Goal: Task Accomplishment & Management: Manage account settings

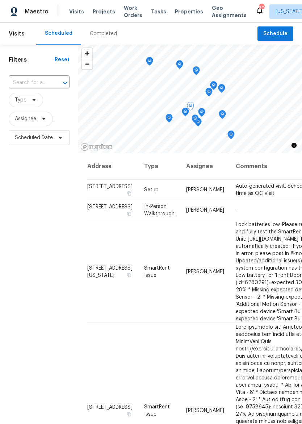
scroll to position [333, 6]
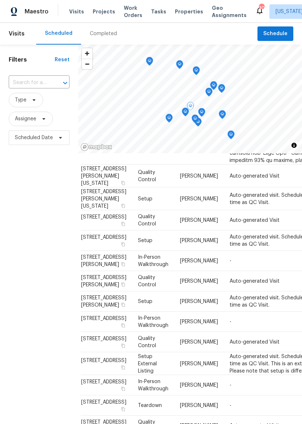
click at [150, 187] on td "Quality Control" at bounding box center [153, 176] width 42 height 23
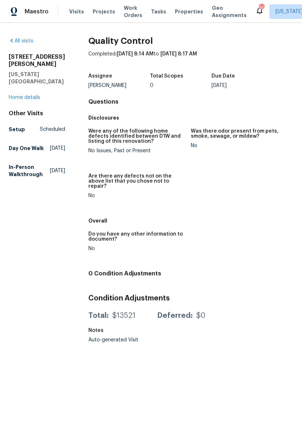
click at [28, 82] on div "[STREET_ADDRESS][PERSON_NAME][US_STATE] Home details" at bounding box center [37, 77] width 57 height 48
click at [32, 95] on link "Home details" at bounding box center [25, 97] width 32 height 5
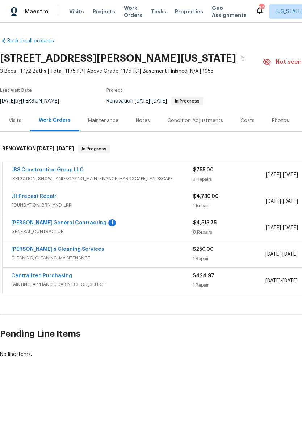
click at [80, 224] on link "[PERSON_NAME] General Contracting" at bounding box center [58, 222] width 95 height 5
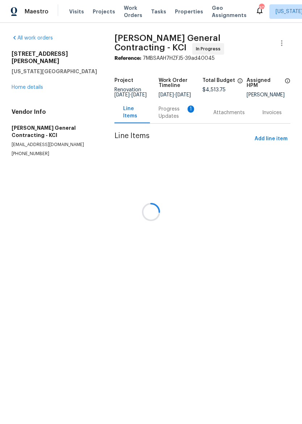
click at [180, 117] on div at bounding box center [151, 212] width 302 height 424
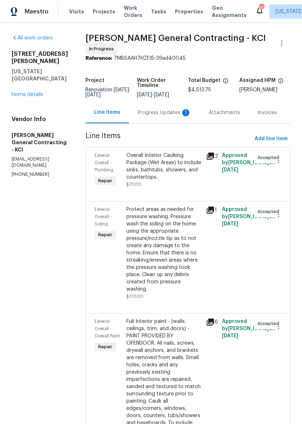
click at [165, 116] on div "Progress Updates 1" at bounding box center [165, 112] width 54 height 7
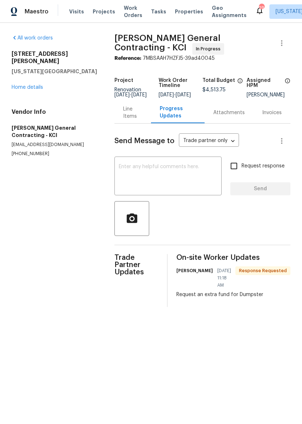
click at [140, 120] on div "Line Items" at bounding box center [132, 112] width 19 height 14
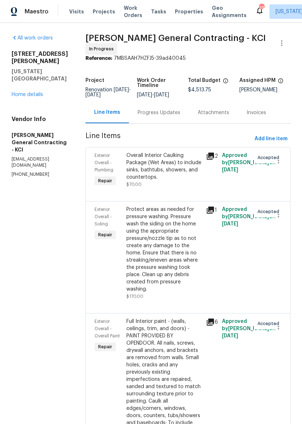
click at [38, 92] on link "Home details" at bounding box center [28, 94] width 32 height 5
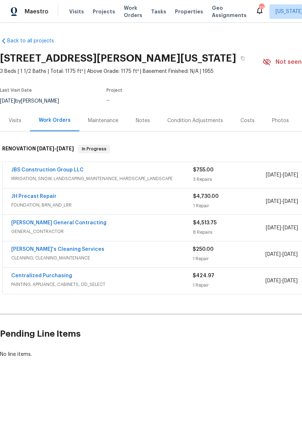
click at [26, 171] on link "JBS Construction Group LLC" at bounding box center [47, 169] width 72 height 5
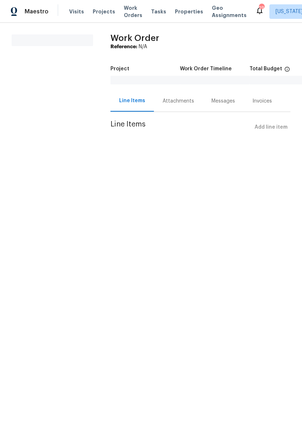
click at [39, 9] on span "Maestro" at bounding box center [37, 11] width 24 height 7
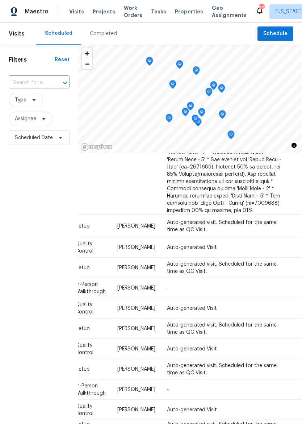
scroll to position [283, 68]
click at [0, 0] on icon at bounding box center [0, 0] width 0 height 0
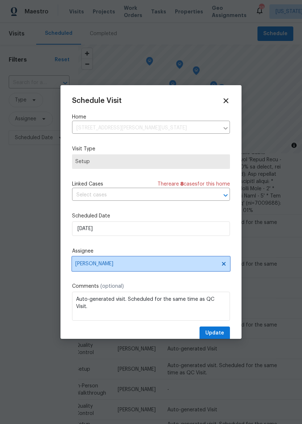
click at [170, 260] on span "[PERSON_NAME]" at bounding box center [151, 264] width 158 height 14
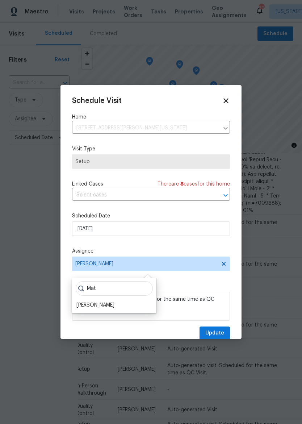
scroll to position [14, 0]
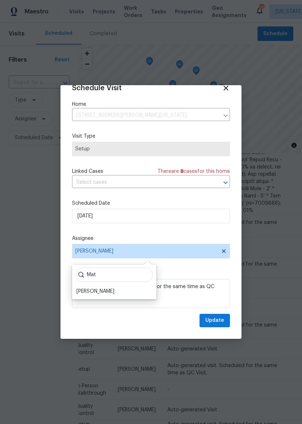
type input "Mat"
click at [99, 288] on div "[PERSON_NAME]" at bounding box center [95, 291] width 38 height 7
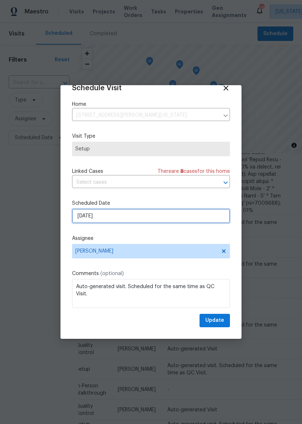
click at [147, 219] on input "[DATE]" at bounding box center [151, 216] width 158 height 14
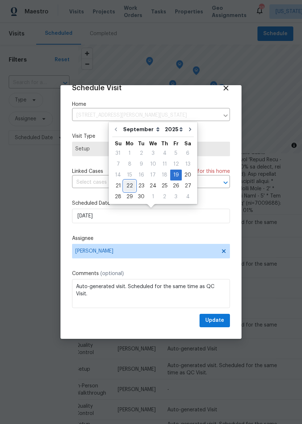
click at [131, 187] on div "22" at bounding box center [130, 186] width 12 height 10
type input "9/22/2025"
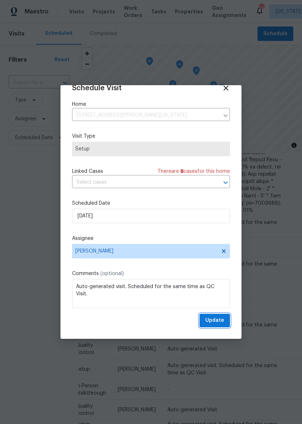
click at [216, 317] on span "Update" at bounding box center [214, 320] width 19 height 9
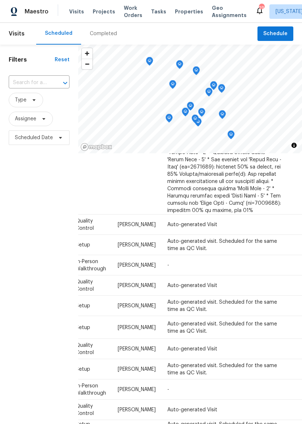
click at [178, 8] on span "Properties" at bounding box center [189, 11] width 28 height 7
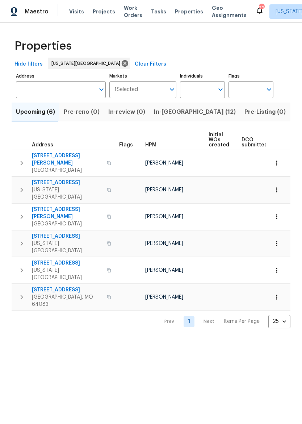
click at [169, 116] on span "In-reno (12)" at bounding box center [195, 112] width 82 height 10
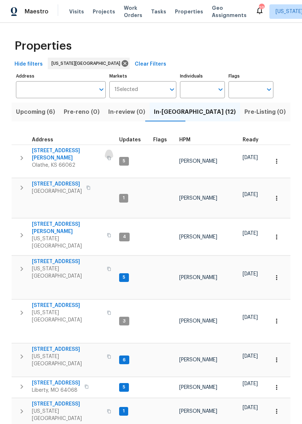
click at [105, 151] on button "button" at bounding box center [109, 157] width 9 height 17
click at [20, 159] on icon "button" at bounding box center [21, 158] width 9 height 9
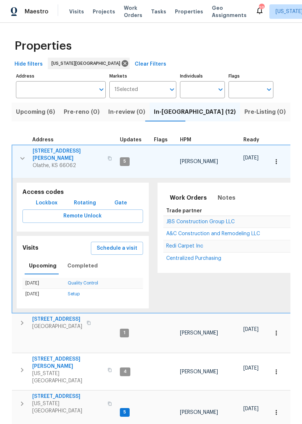
click at [39, 199] on span "Lockbox" at bounding box center [47, 203] width 22 height 9
